Goal: Information Seeking & Learning: Learn about a topic

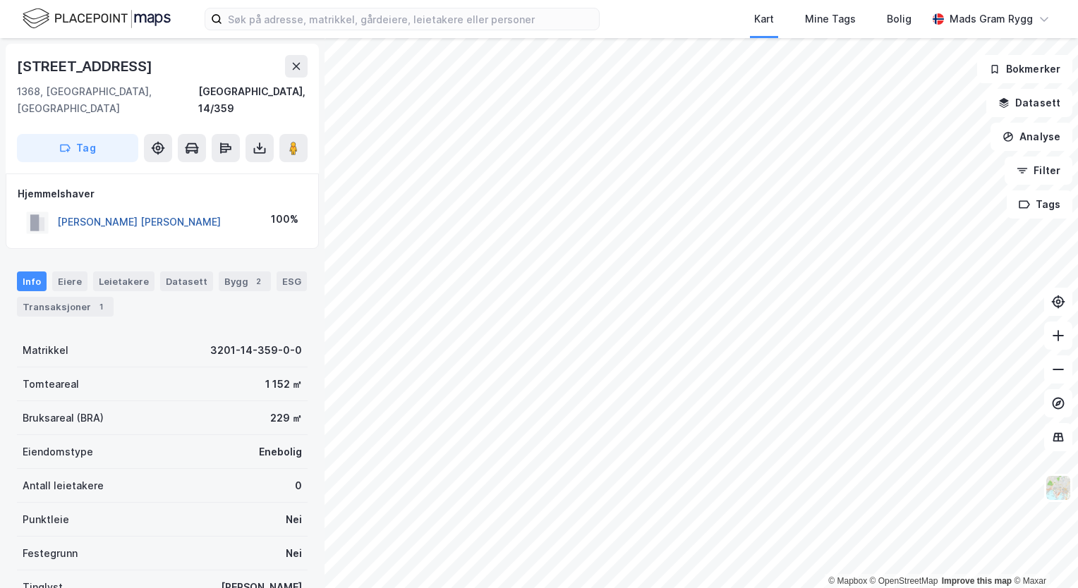
click at [0, 0] on button "HESLE LEIF BOTOLF" at bounding box center [0, 0] width 0 height 0
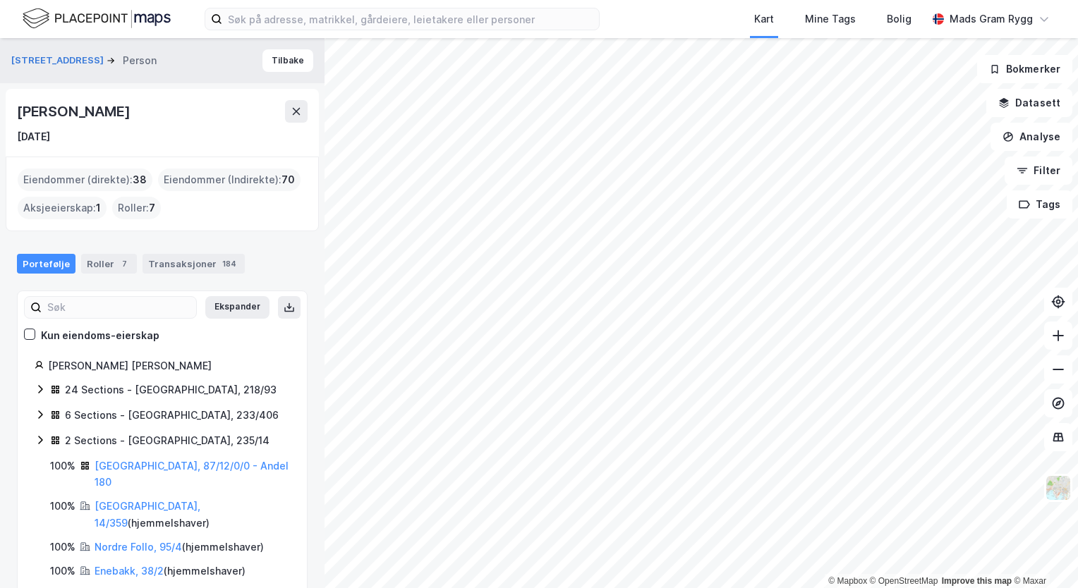
scroll to position [71, 0]
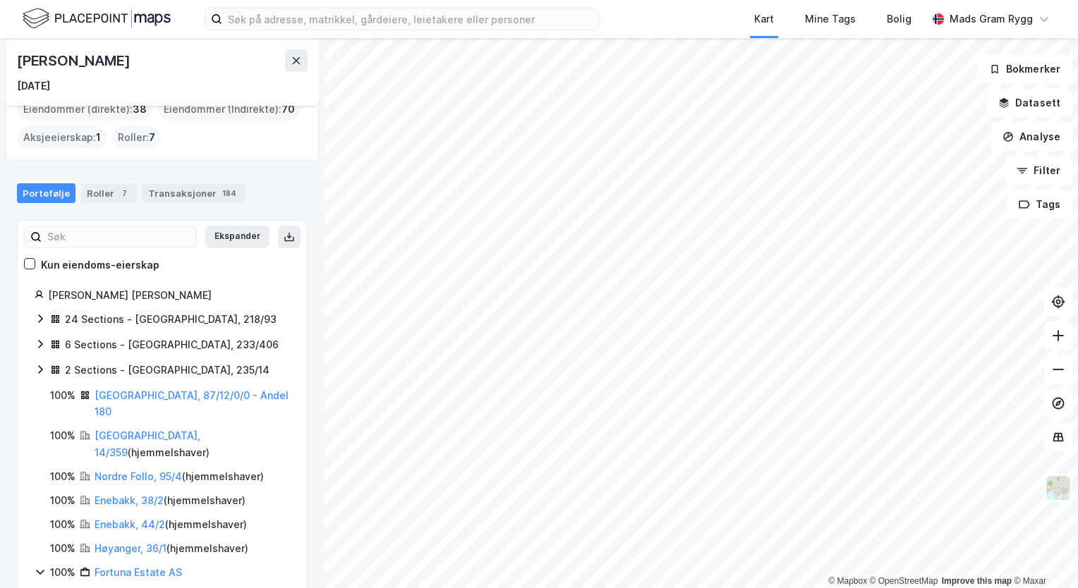
click at [38, 317] on icon at bounding box center [40, 318] width 11 height 11
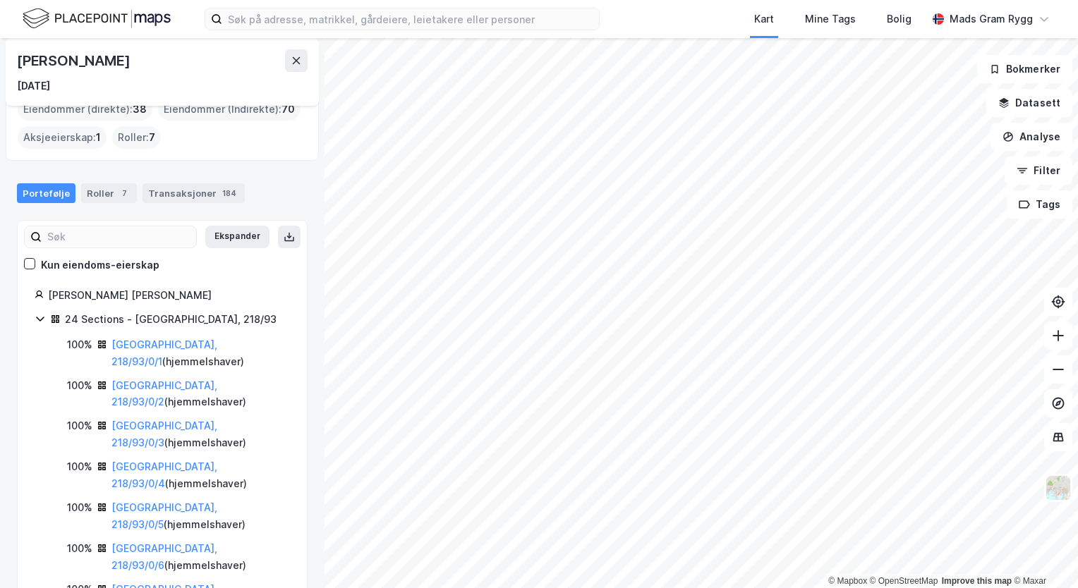
click at [38, 317] on icon at bounding box center [40, 318] width 11 height 11
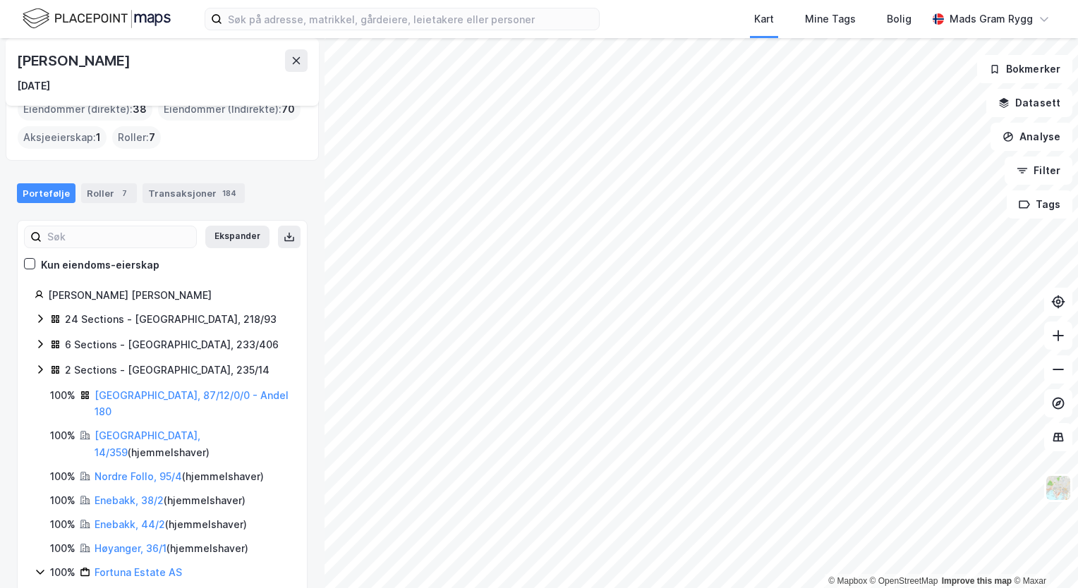
click at [37, 342] on icon at bounding box center [40, 344] width 11 height 11
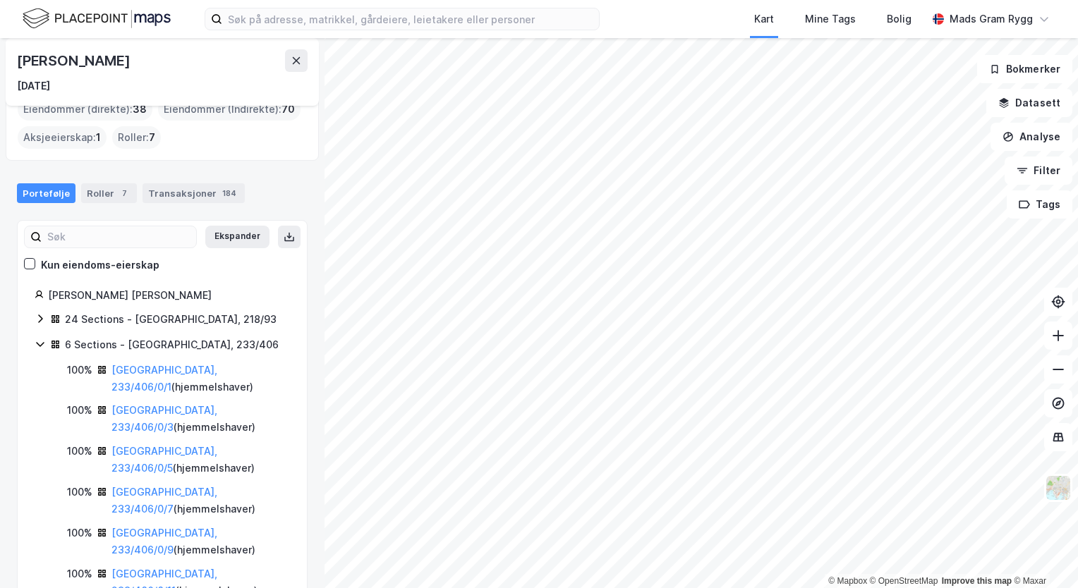
click at [37, 342] on icon at bounding box center [40, 344] width 8 height 5
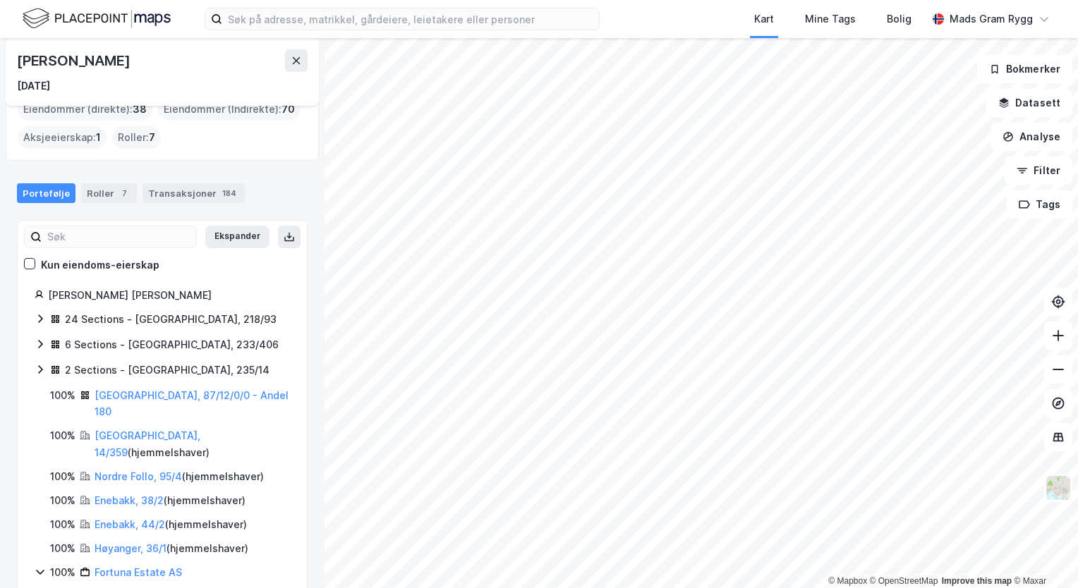
scroll to position [141, 0]
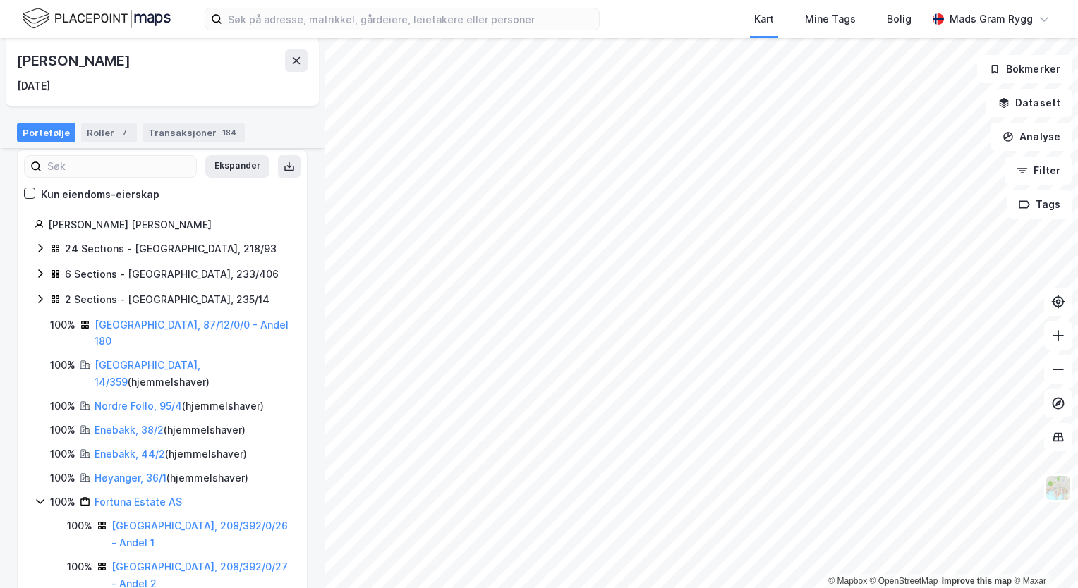
click at [40, 301] on icon at bounding box center [40, 299] width 4 height 8
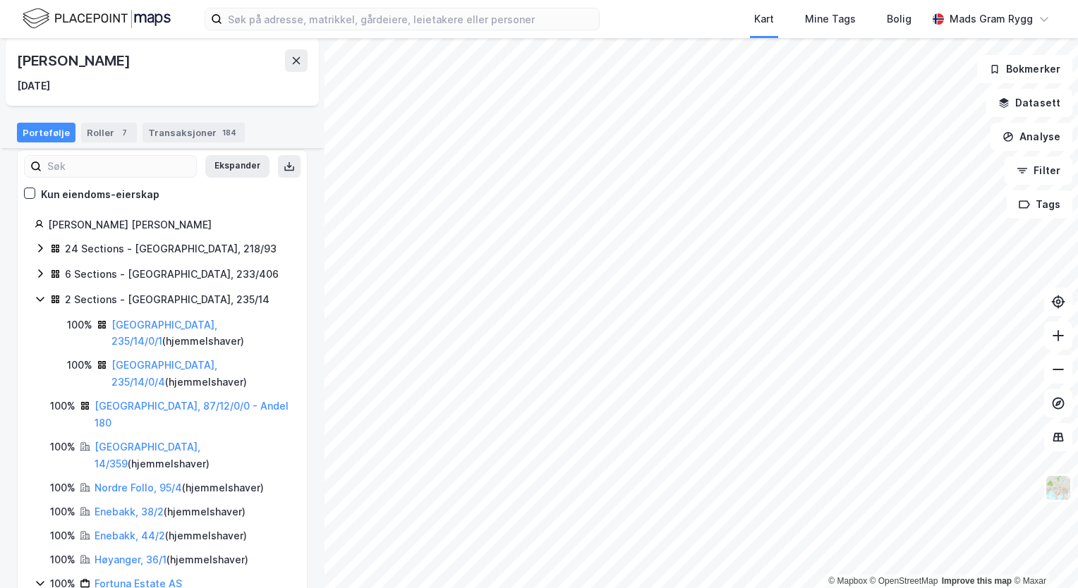
click at [40, 301] on icon at bounding box center [40, 298] width 11 height 11
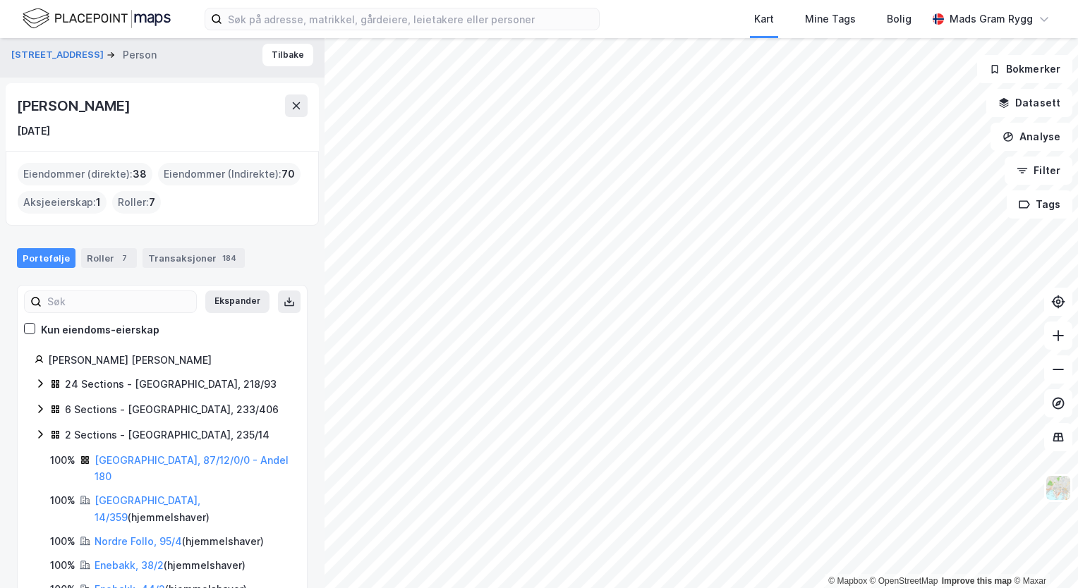
scroll to position [0, 0]
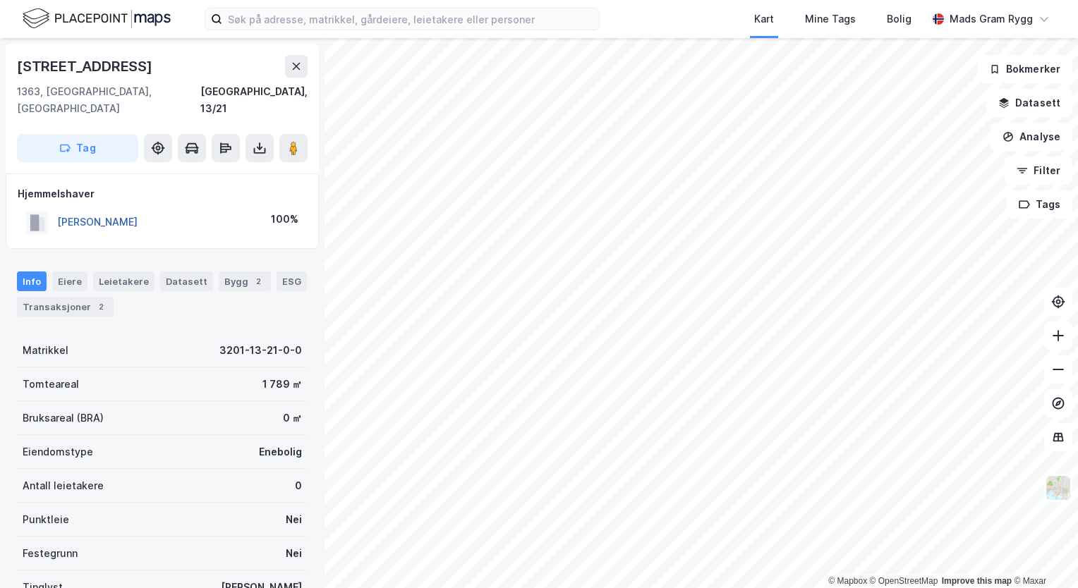
click at [0, 0] on button "NESS RUTH MARGOT" at bounding box center [0, 0] width 0 height 0
click at [0, 0] on button "BERGEN MARI B ZAREUS" at bounding box center [0, 0] width 0 height 0
click at [0, 0] on button "STENSDAL TURID" at bounding box center [0, 0] width 0 height 0
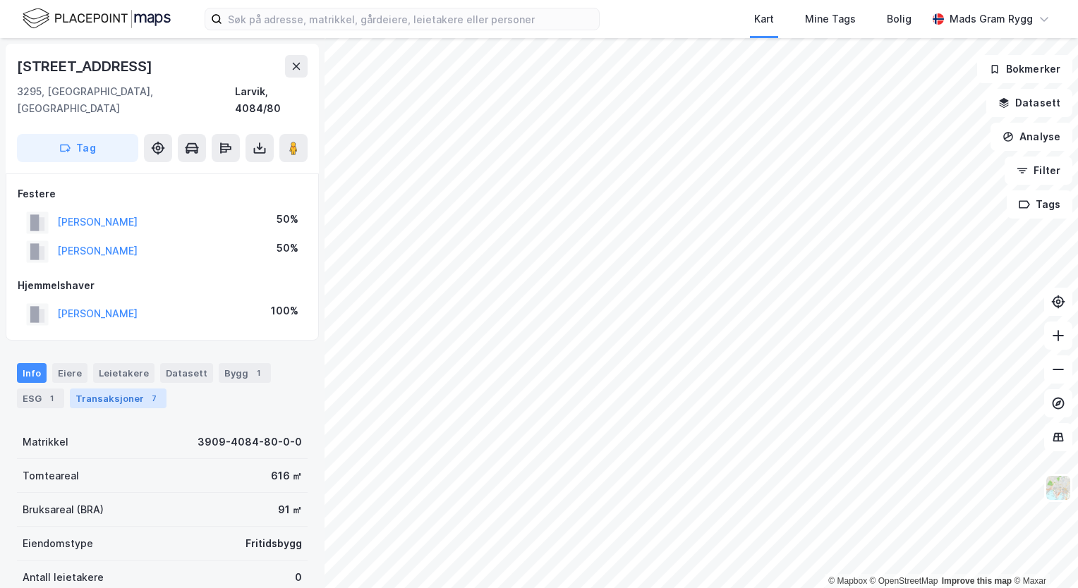
click at [116, 389] on div "Transaksjoner 7" at bounding box center [118, 399] width 97 height 20
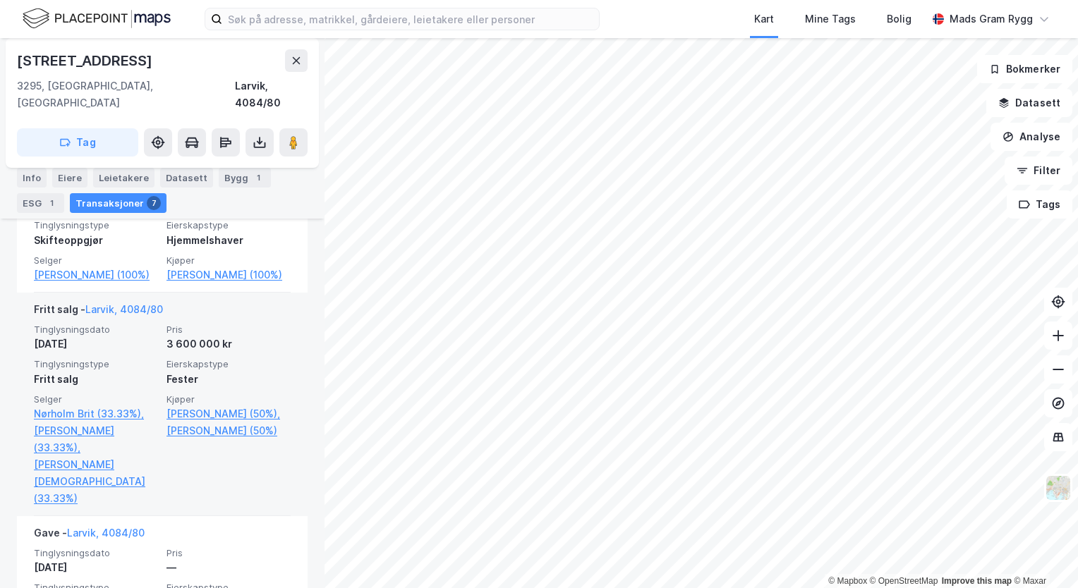
scroll to position [635, 0]
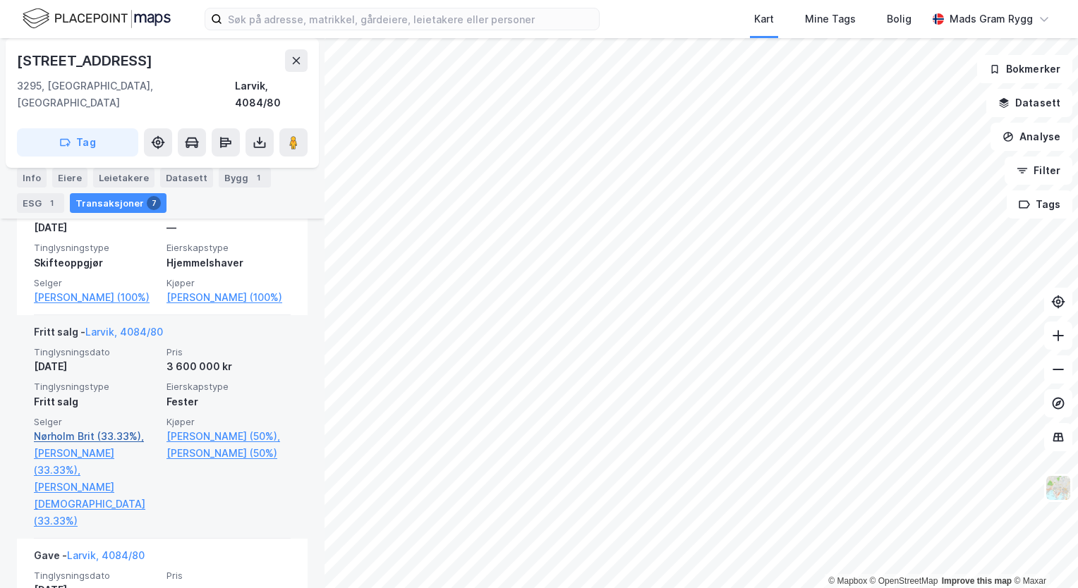
click at [63, 428] on link "Nørholm Brit (33.33%)," at bounding box center [96, 436] width 124 height 17
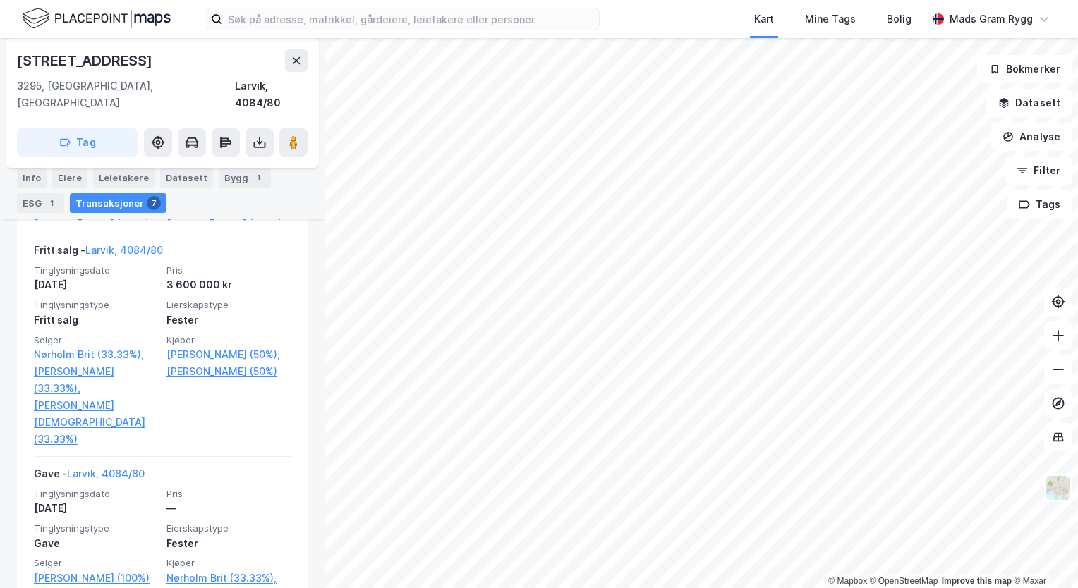
scroll to position [717, 0]
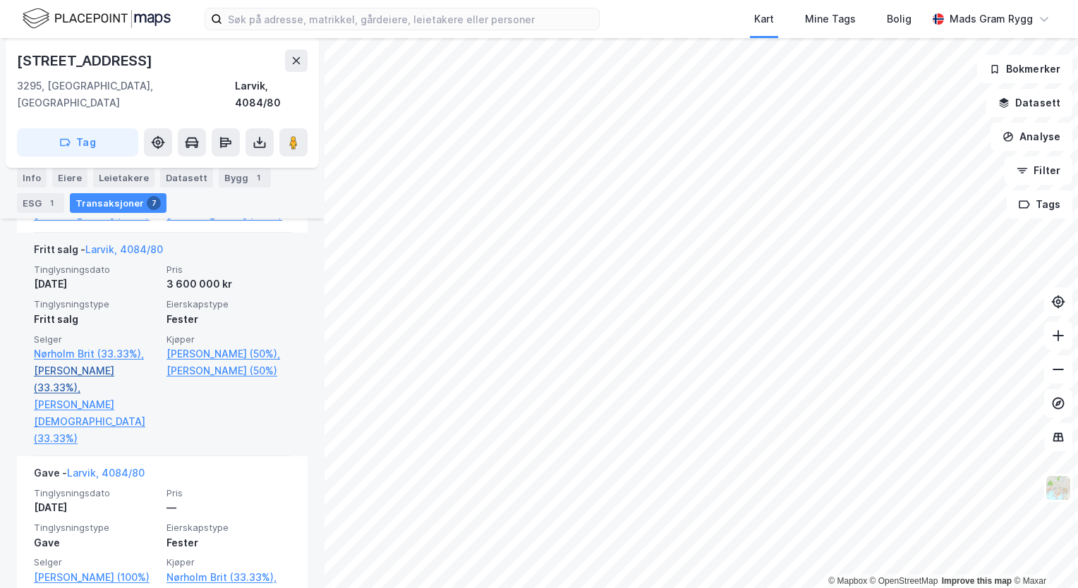
click at [85, 363] on link "Winther-larsen Fredrik (33.33%)," at bounding box center [96, 380] width 124 height 34
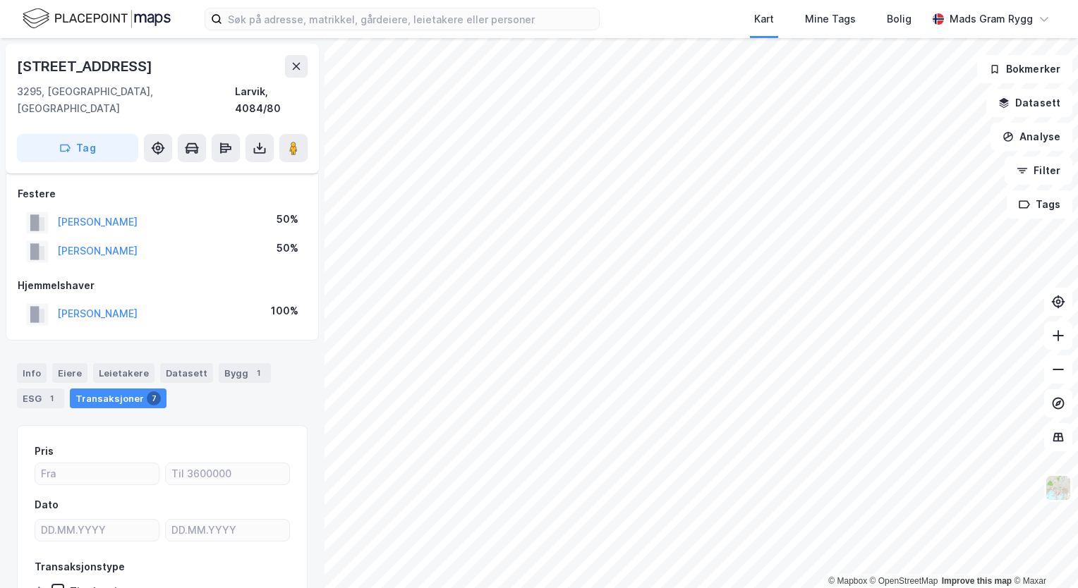
scroll to position [83, 0]
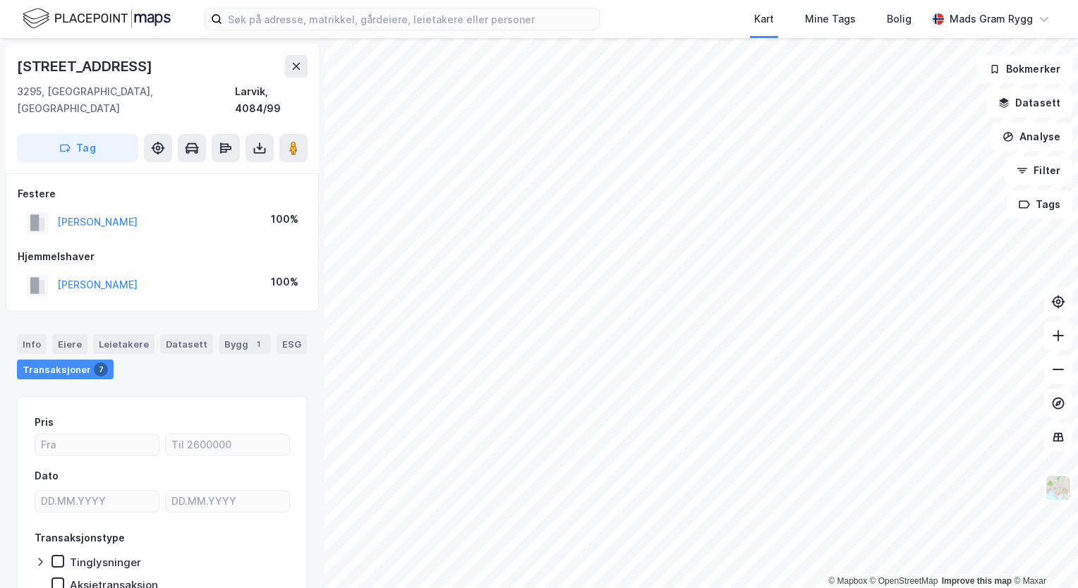
scroll to position [1, 0]
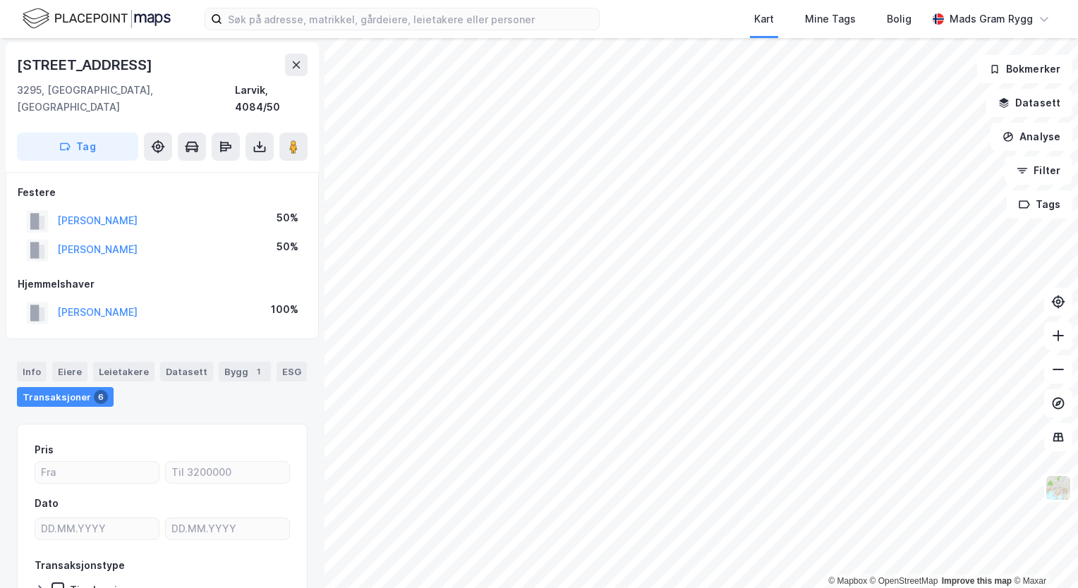
scroll to position [1, 0]
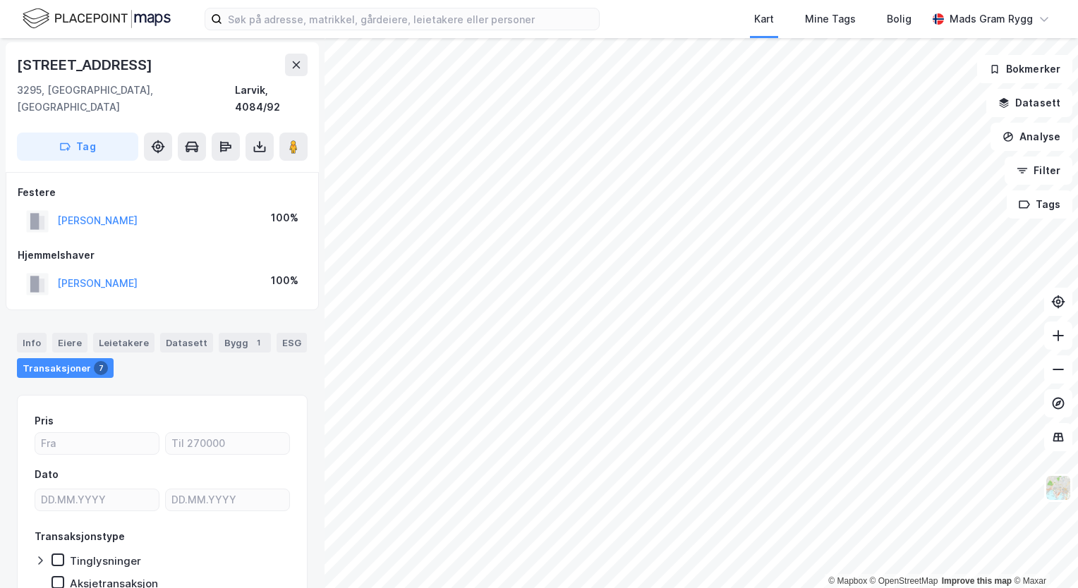
scroll to position [1, 0]
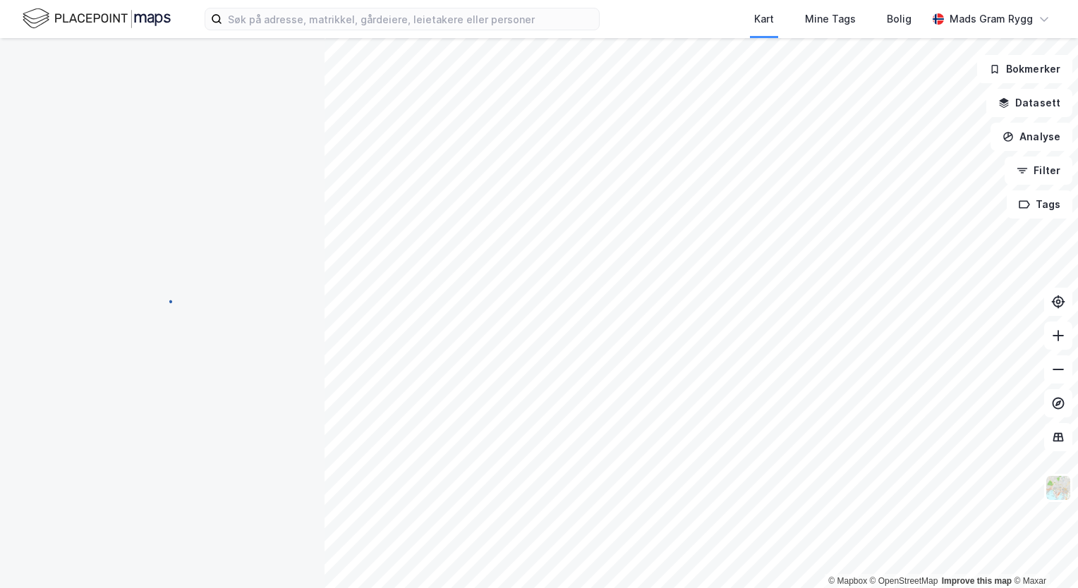
scroll to position [1, 0]
click at [1056, 486] on img at bounding box center [1058, 488] width 27 height 27
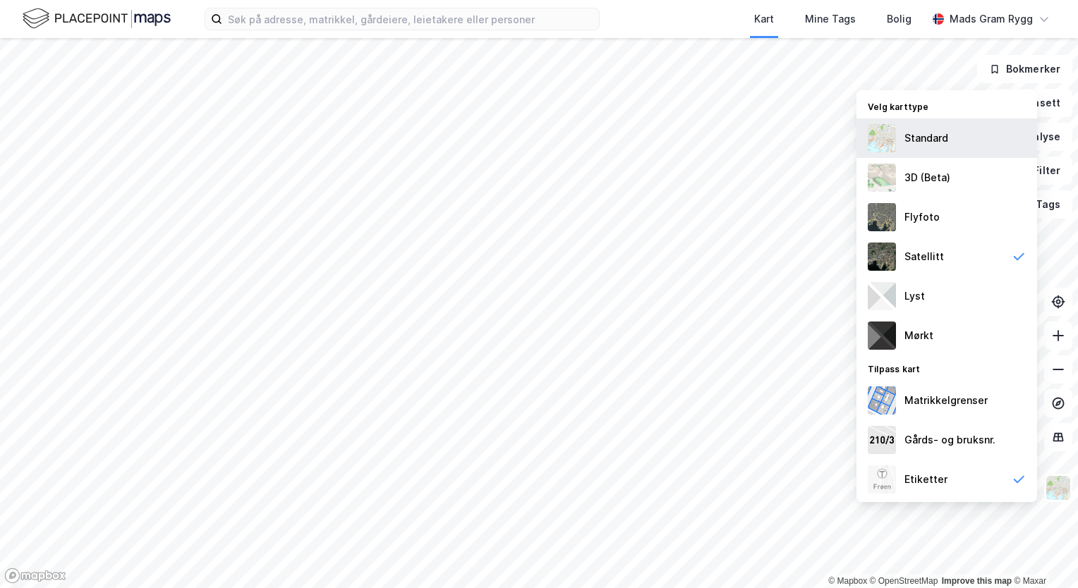
click at [948, 137] on div "Standard" at bounding box center [946, 139] width 181 height 40
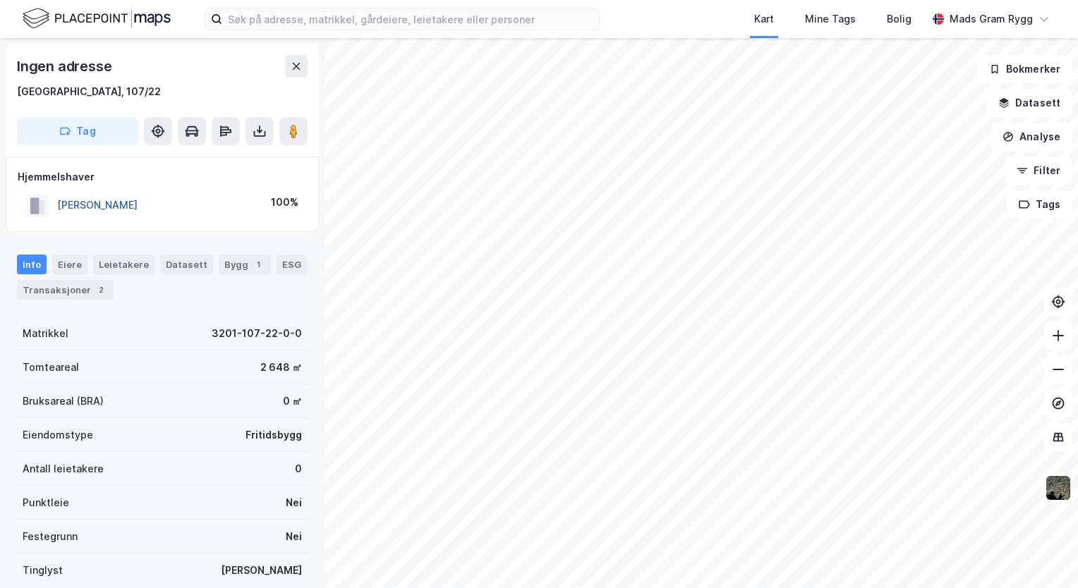
click at [0, 0] on button "[PERSON_NAME]" at bounding box center [0, 0] width 0 height 0
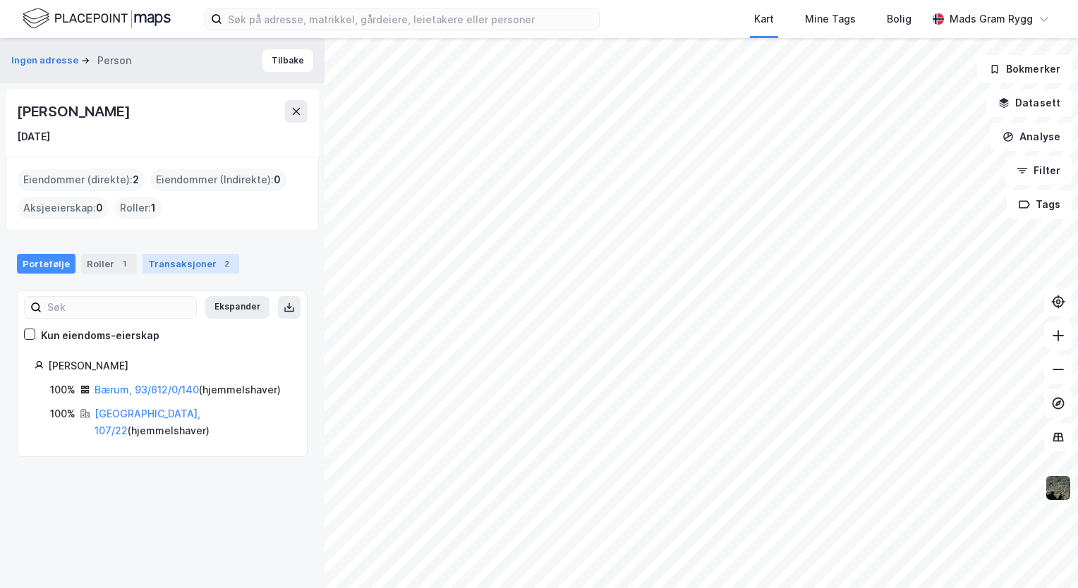
click at [202, 261] on div "Transaksjoner 2" at bounding box center [191, 264] width 97 height 20
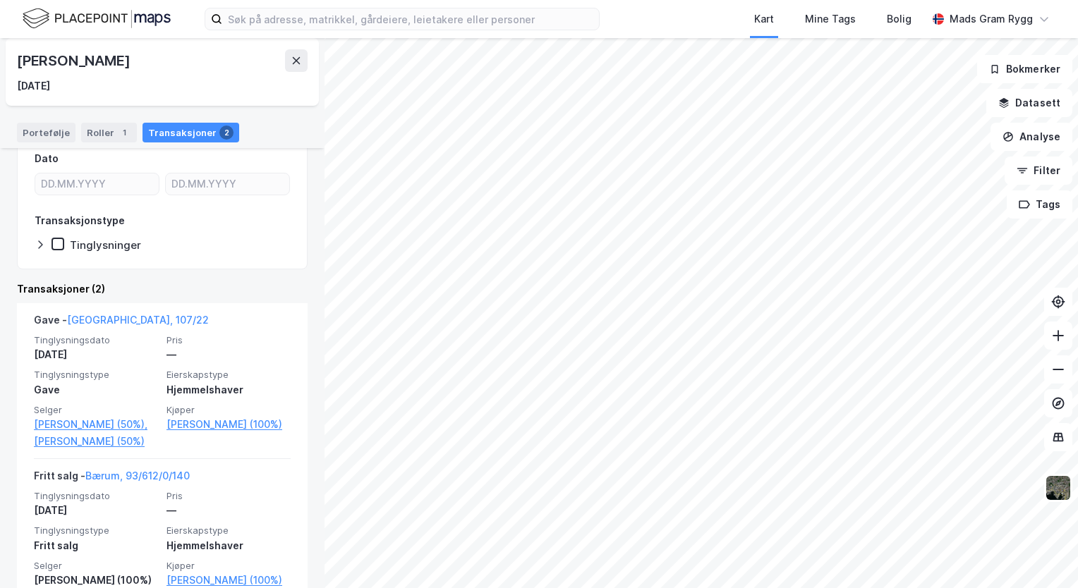
scroll to position [253, 0]
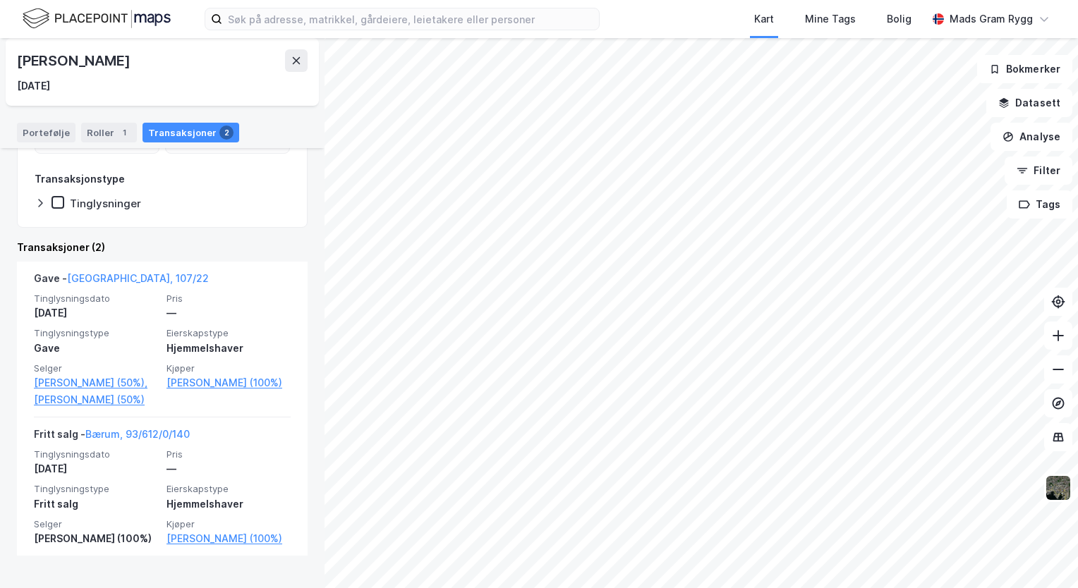
click at [646, 588] on html "Kart Mine Tags Bolig Mads Gram Rygg © Mapbox © OpenStreetMap Improve this map ©…" at bounding box center [539, 294] width 1078 height 588
click at [294, 60] on icon at bounding box center [296, 60] width 11 height 11
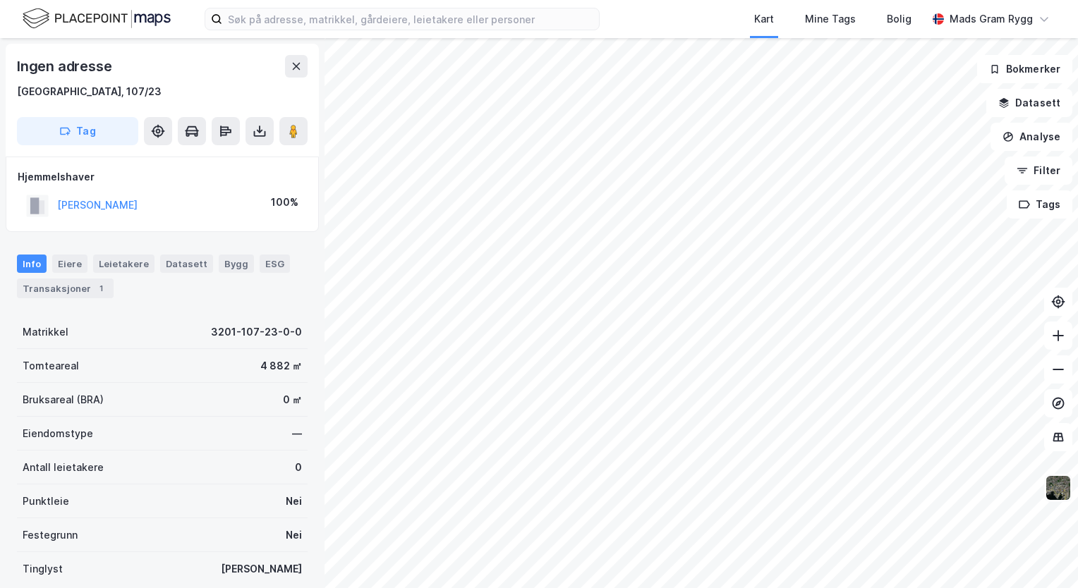
click at [1058, 492] on img at bounding box center [1058, 488] width 27 height 27
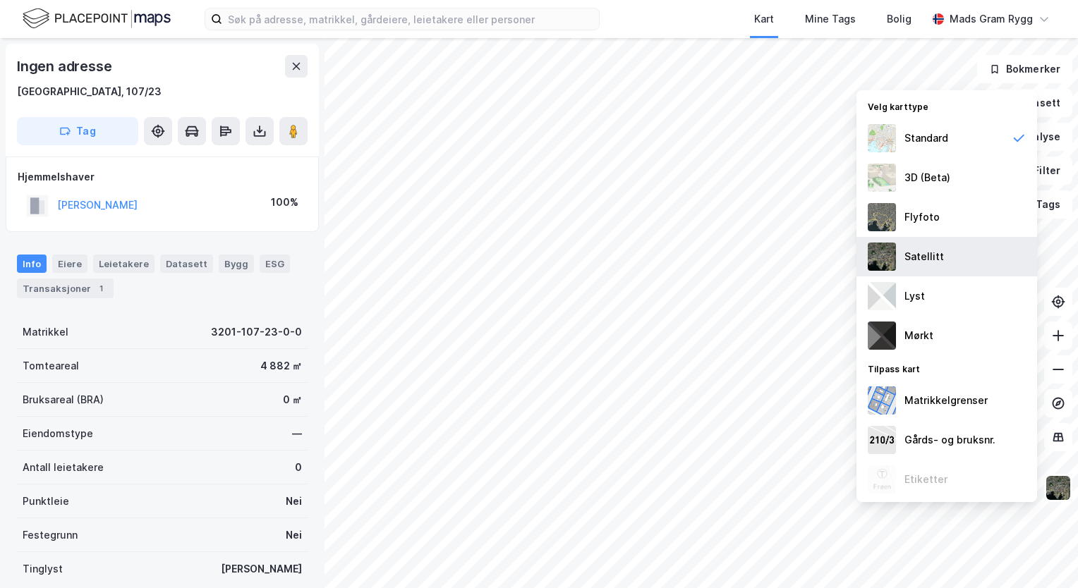
click at [980, 253] on div "Satellitt" at bounding box center [946, 257] width 181 height 40
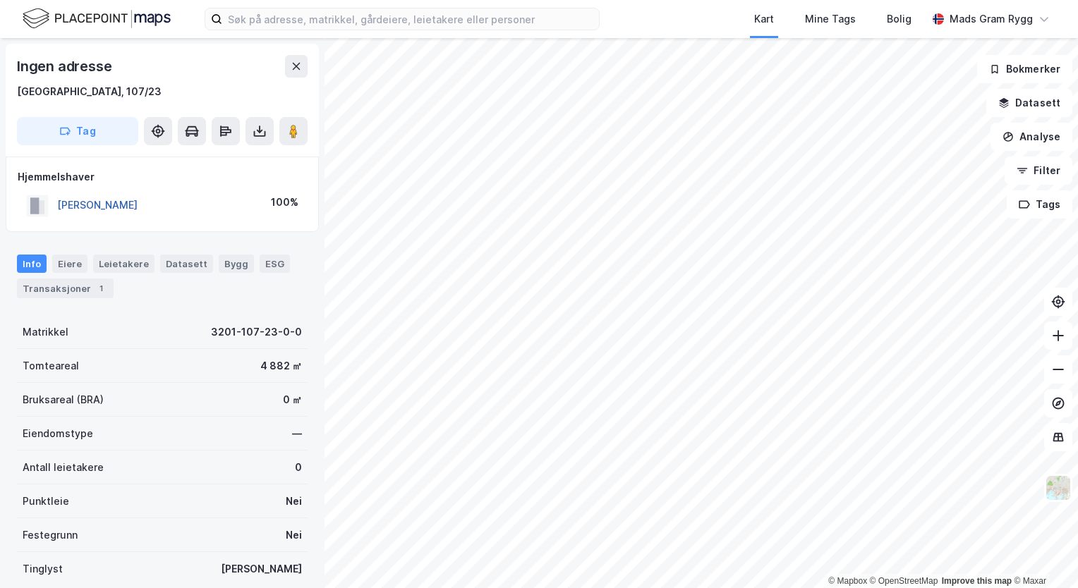
click at [0, 0] on button "[PERSON_NAME]" at bounding box center [0, 0] width 0 height 0
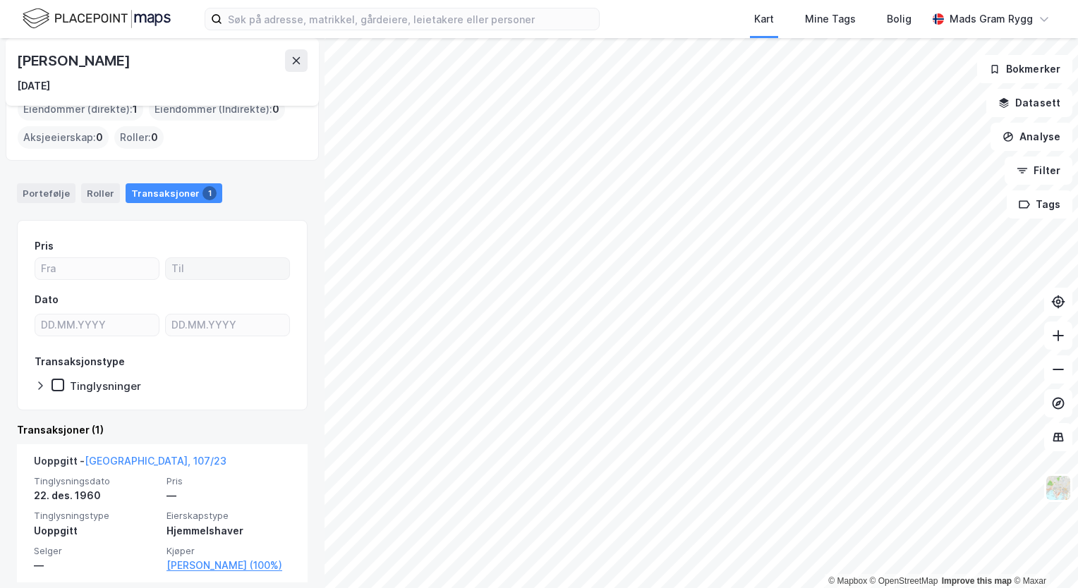
scroll to position [80, 0]
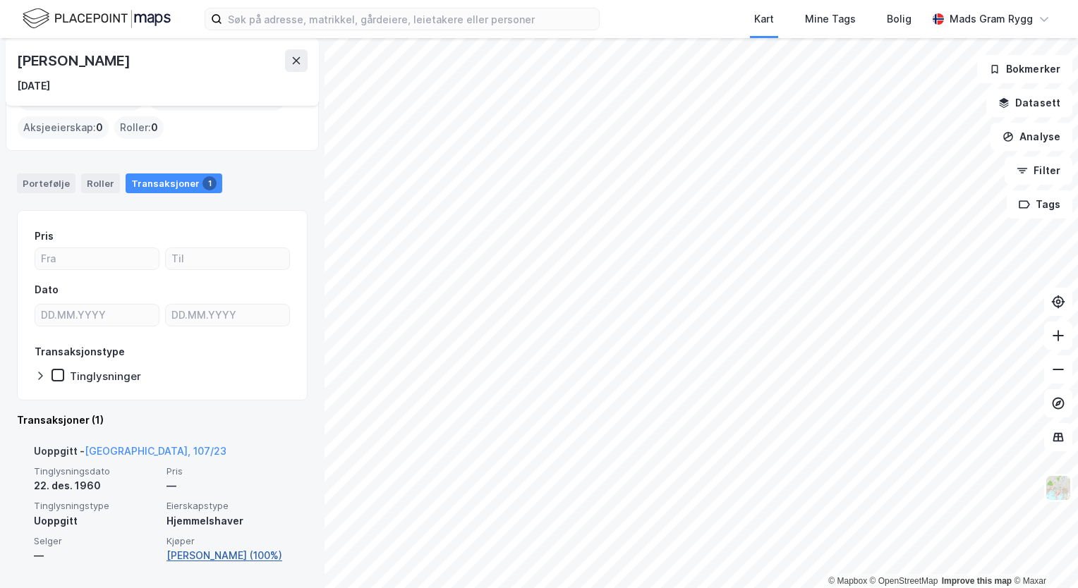
click at [200, 553] on link "[PERSON_NAME] (100%)" at bounding box center [228, 555] width 124 height 17
click at [216, 553] on link "[PERSON_NAME] (100%)" at bounding box center [228, 555] width 124 height 17
click at [173, 556] on link "[PERSON_NAME] (100%)" at bounding box center [228, 555] width 124 height 17
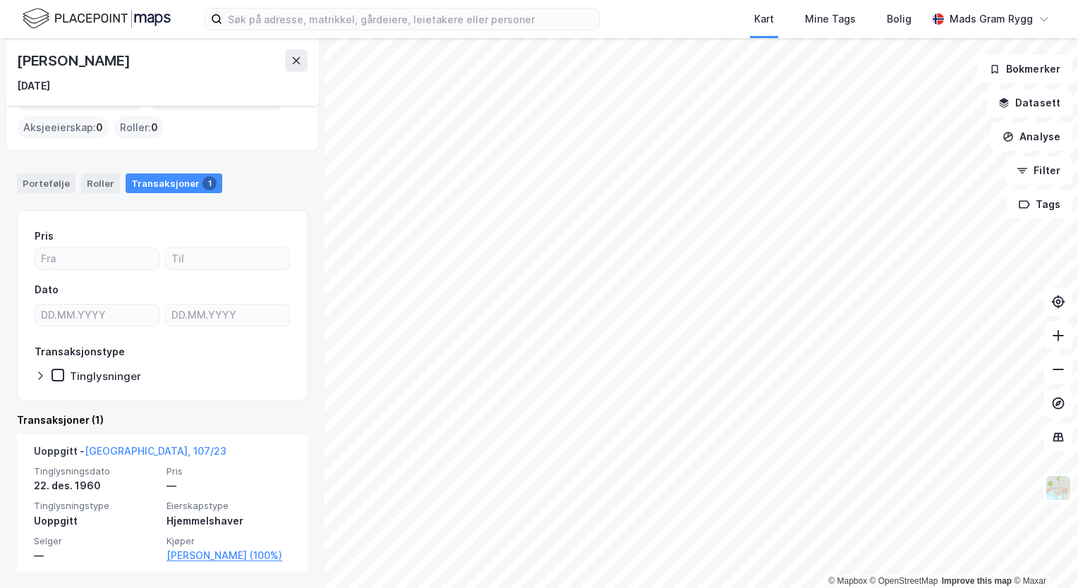
scroll to position [0, 0]
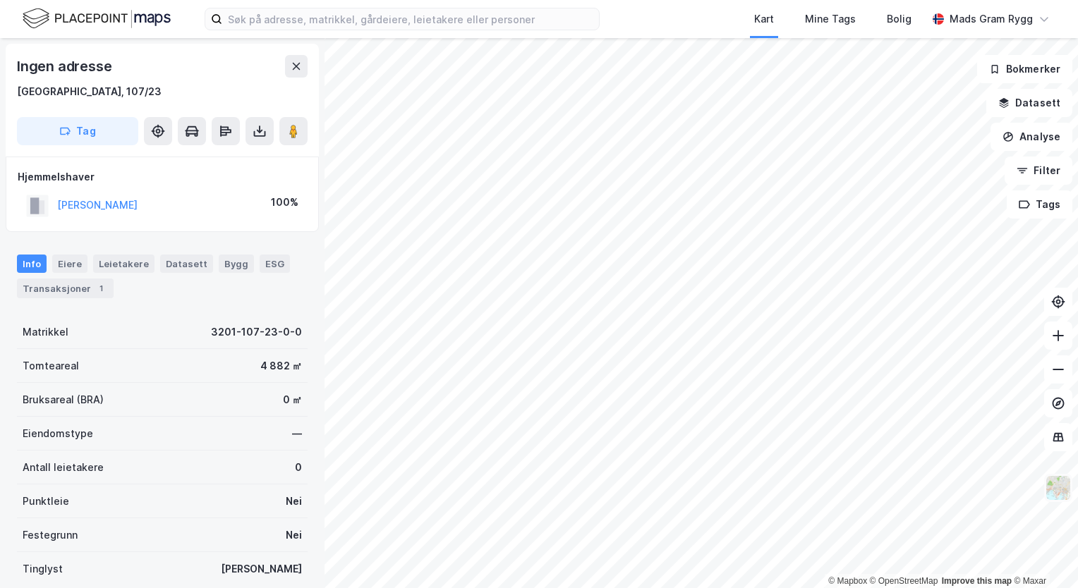
click at [1051, 490] on img at bounding box center [1058, 488] width 27 height 27
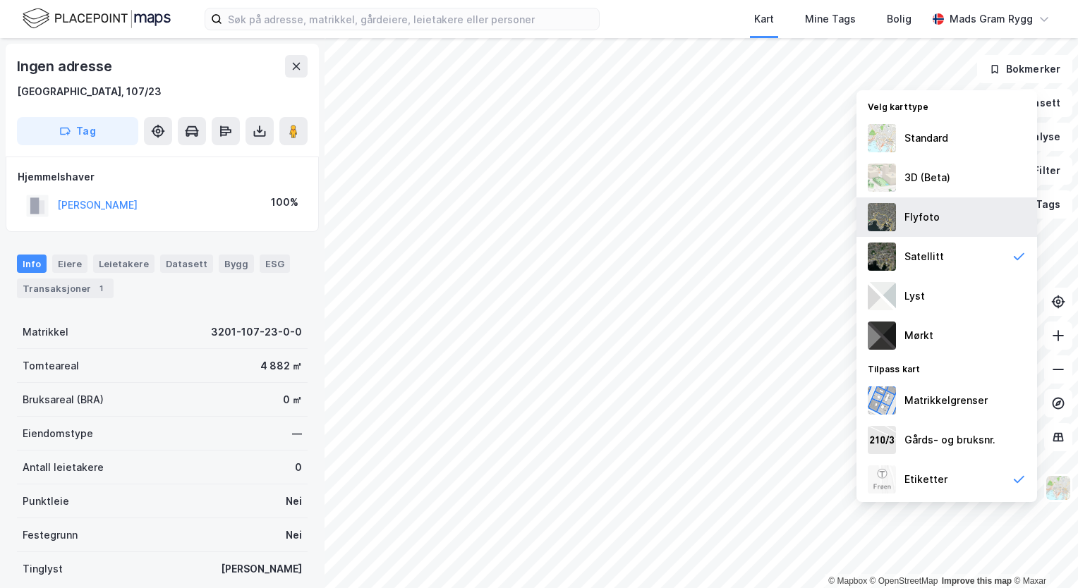
click at [914, 219] on div "Flyfoto" at bounding box center [921, 217] width 35 height 17
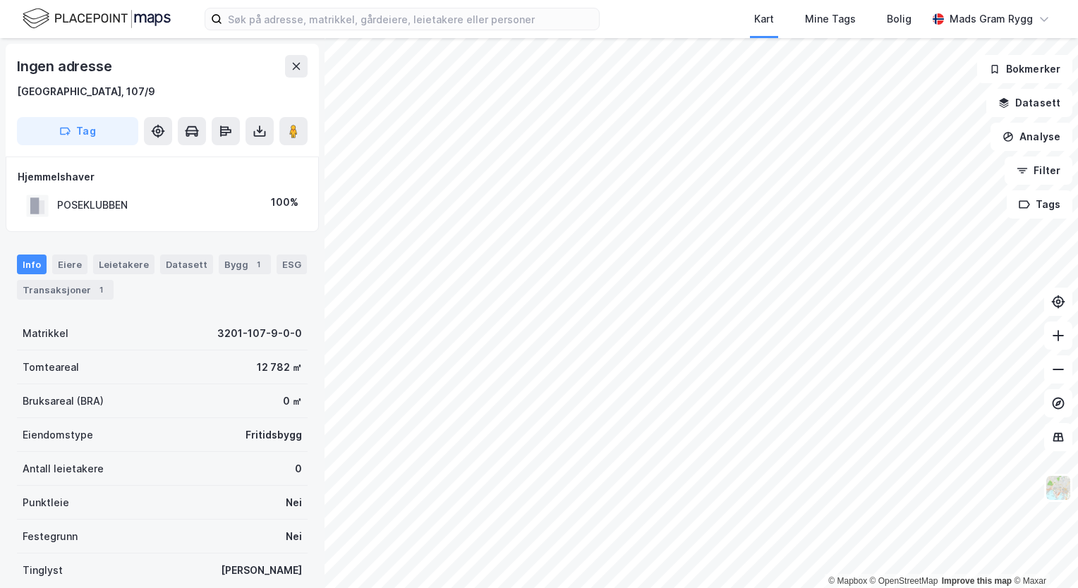
click at [89, 204] on div "POSEKLUBBEN" at bounding box center [92, 205] width 71 height 17
click at [68, 291] on div "Transaksjoner 1" at bounding box center [65, 290] width 97 height 20
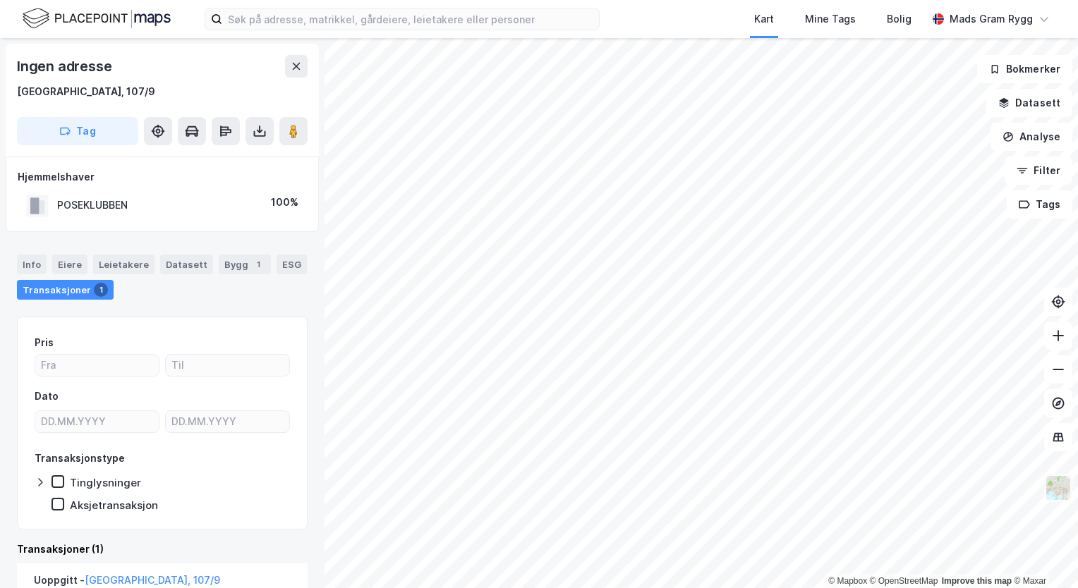
click at [1060, 491] on img at bounding box center [1058, 488] width 27 height 27
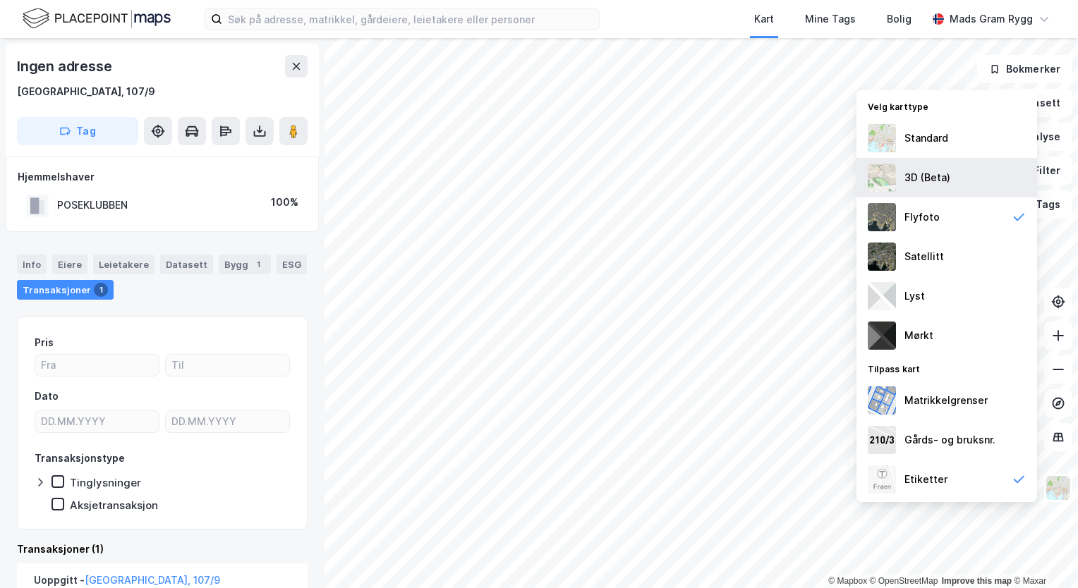
click at [921, 170] on div "3D (Beta)" at bounding box center [927, 177] width 46 height 17
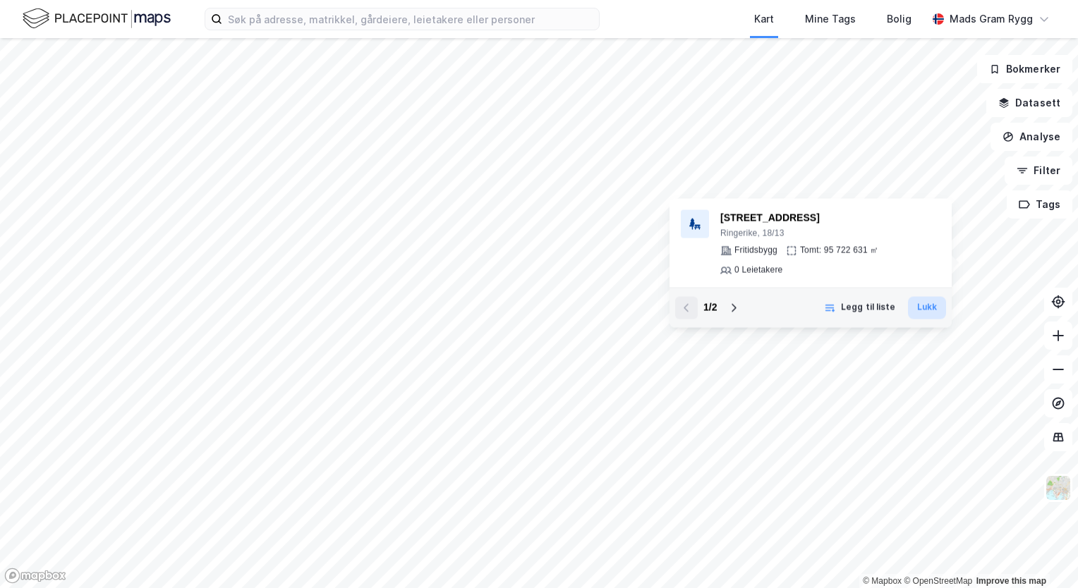
click at [923, 303] on button "Lukk" at bounding box center [927, 307] width 38 height 23
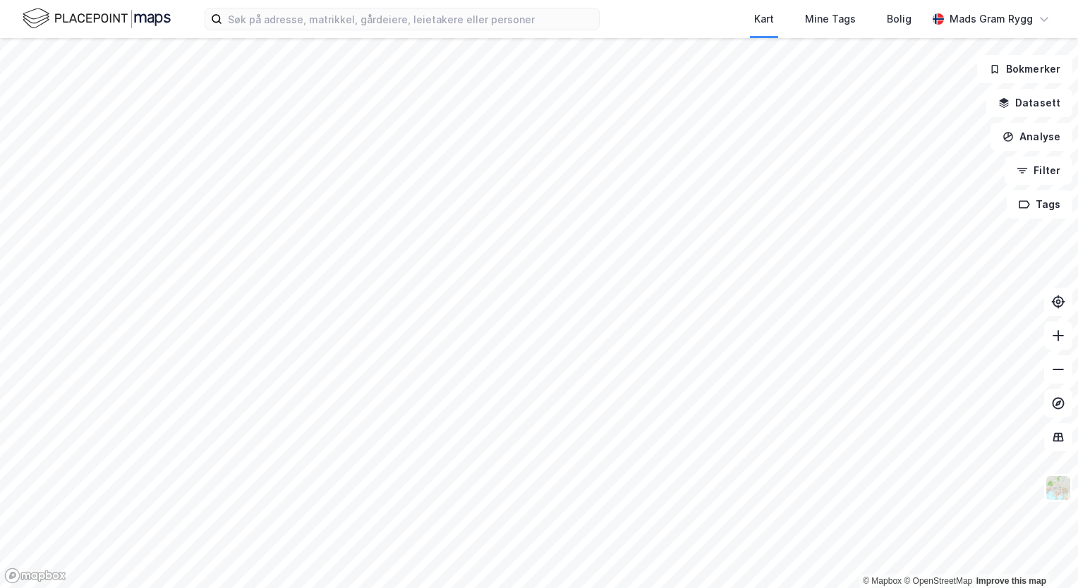
click at [508, 588] on html "Kart Mine Tags Bolig Mads Gram Rygg © Mapbox © OpenStreetMap Improve this map B…" at bounding box center [539, 294] width 1078 height 588
